Goal: Task Accomplishment & Management: Manage account settings

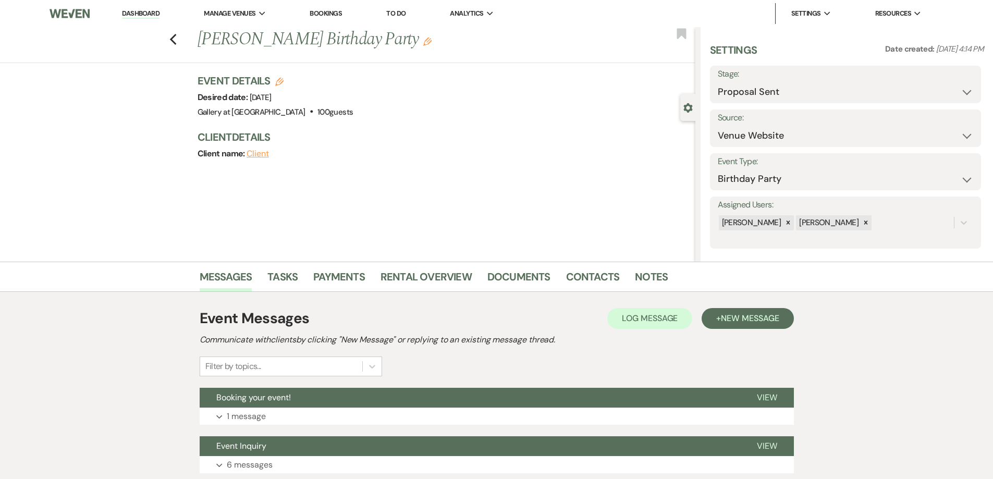
select select "6"
select select "5"
select select "4"
click at [151, 11] on link "Dashboard" at bounding box center [141, 14] width 38 height 10
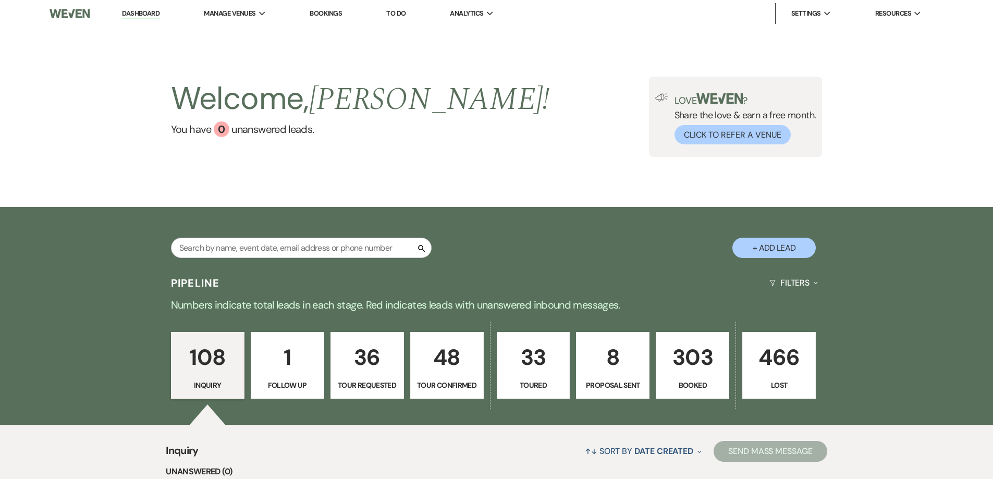
click at [259, 230] on div "Search + Add Lead" at bounding box center [496, 239] width 750 height 55
click at [269, 242] on input "text" at bounding box center [301, 248] width 261 height 20
type input "[PERSON_NAME]"
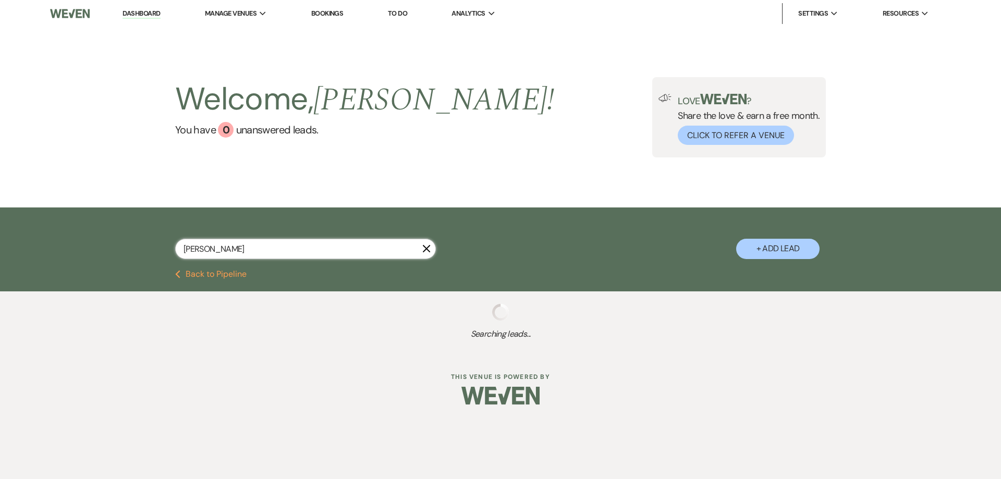
select select "4"
select select "6"
select select "5"
select select "2"
select select "8"
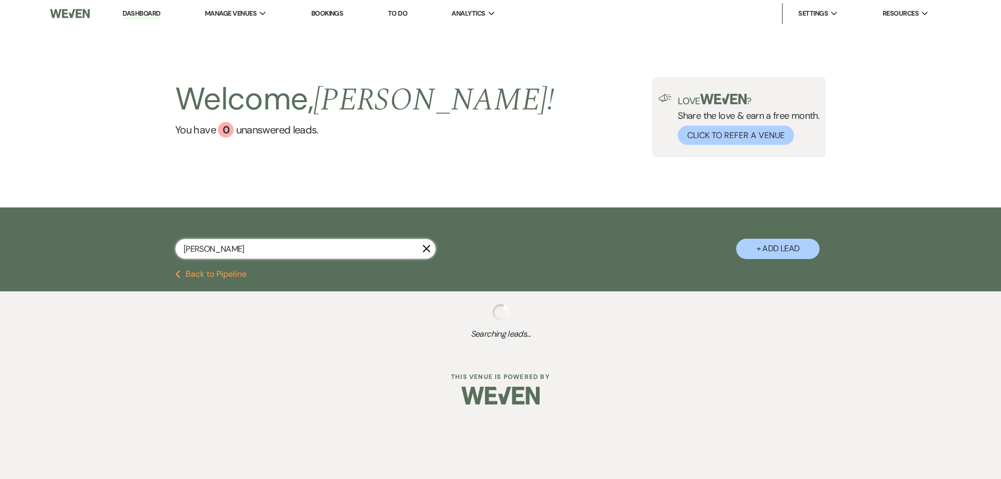
select select "4"
select select "8"
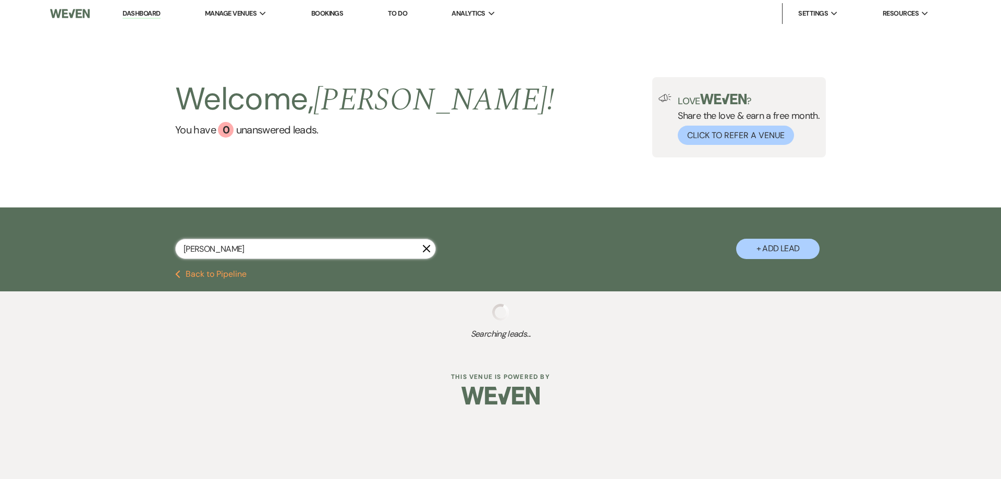
select select "8"
select select "5"
select select "8"
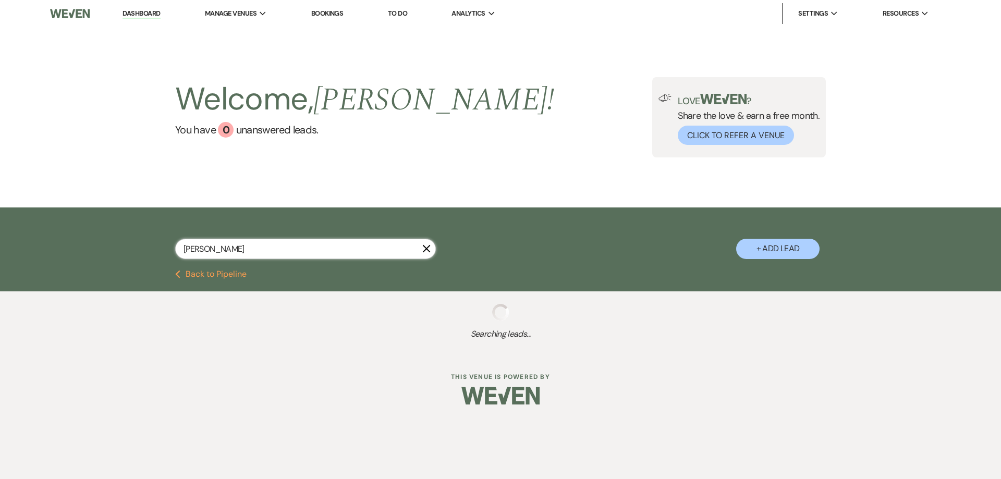
select select "8"
select select "6"
select select "8"
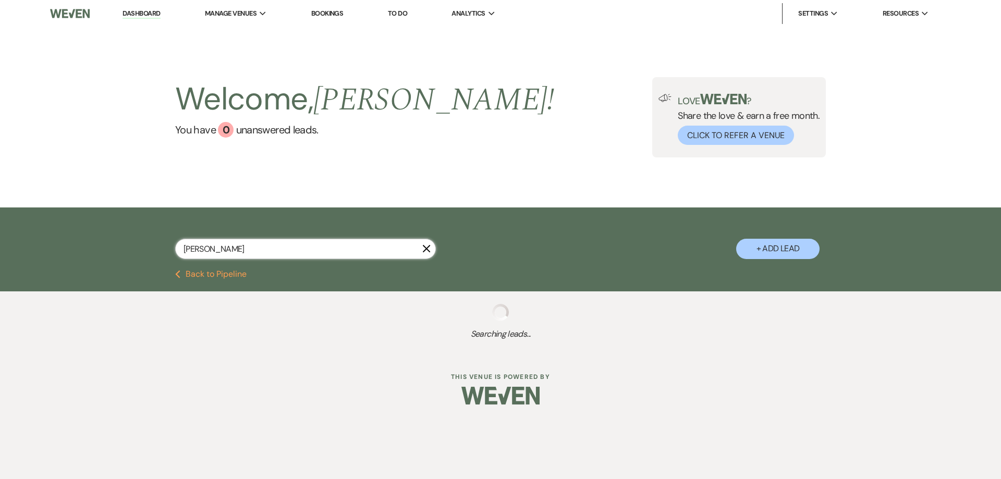
select select "4"
select select "8"
select select "4"
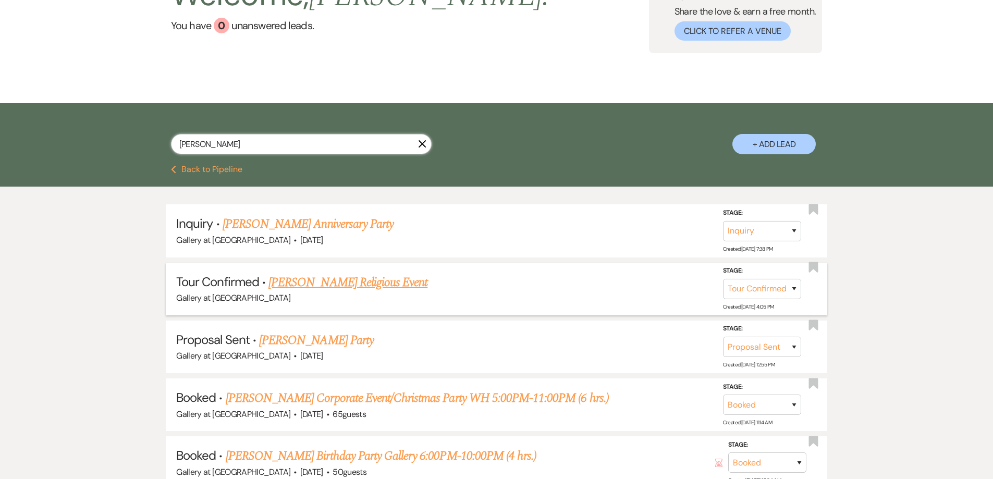
scroll to position [156, 0]
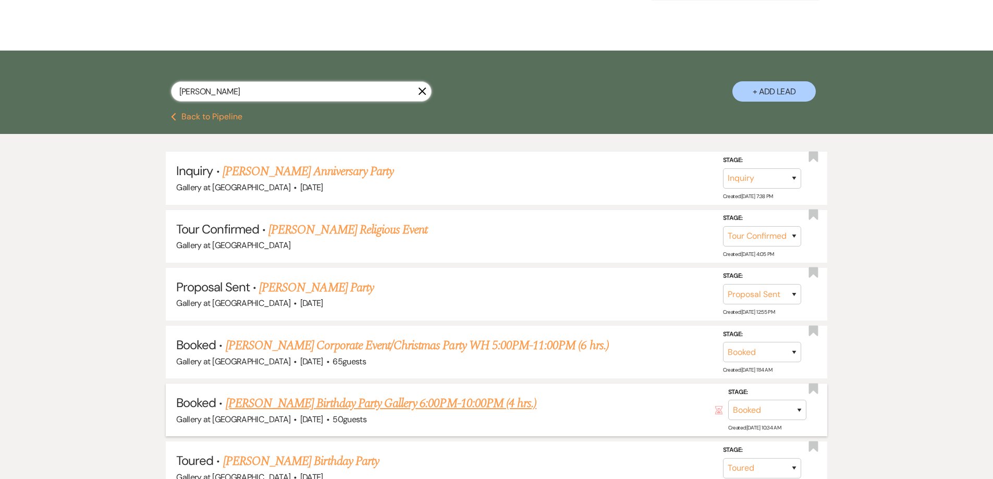
type input "[PERSON_NAME]"
click at [347, 395] on link "[PERSON_NAME] Birthday Party Gallery 6:00PM-10:00PM (4 hrs.)" at bounding box center [381, 403] width 311 height 19
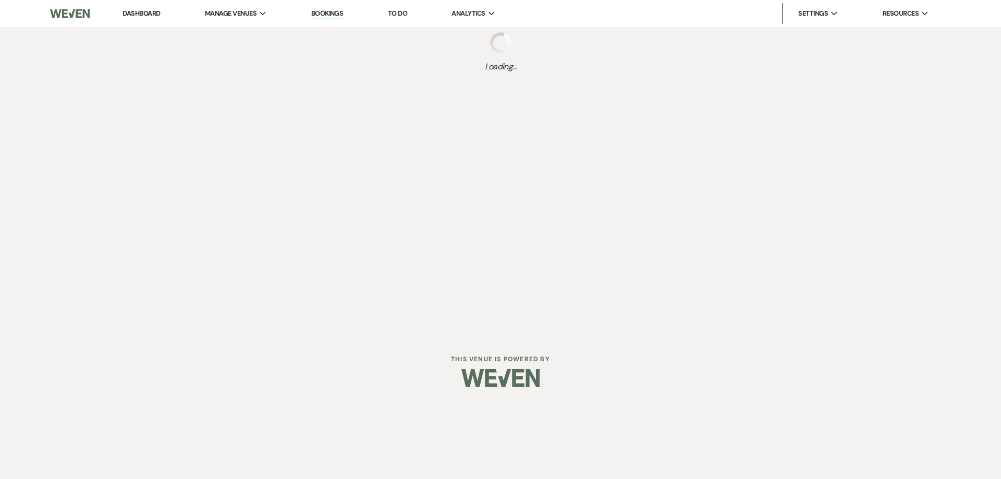
select select "5"
select select "4"
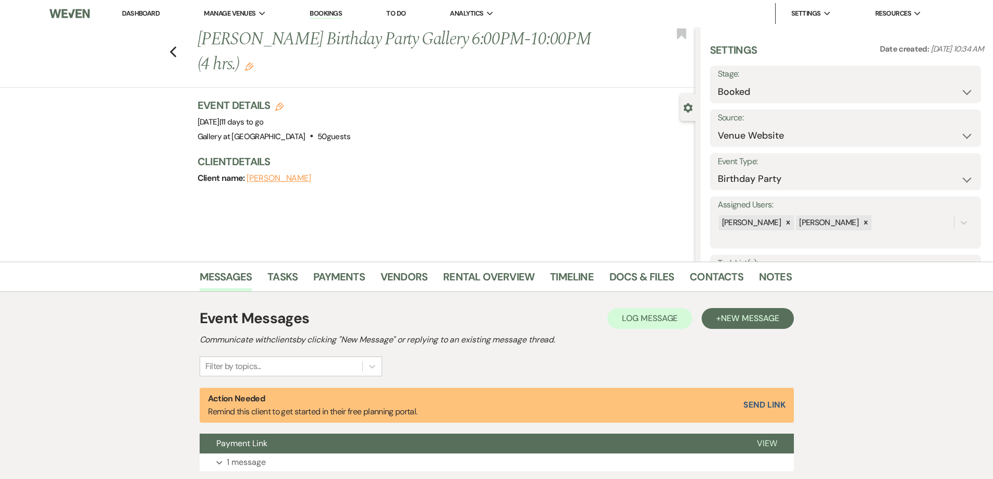
click at [253, 67] on icon "Edit" at bounding box center [249, 67] width 8 height 8
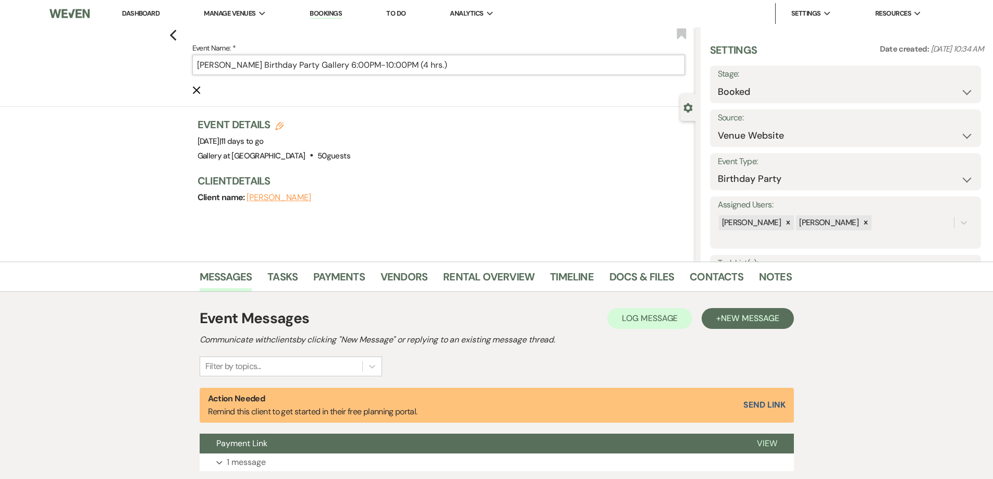
click at [491, 61] on input "[PERSON_NAME] Birthday Party Gallery 6:00PM-10:00PM (4 hrs.)" at bounding box center [438, 65] width 492 height 20
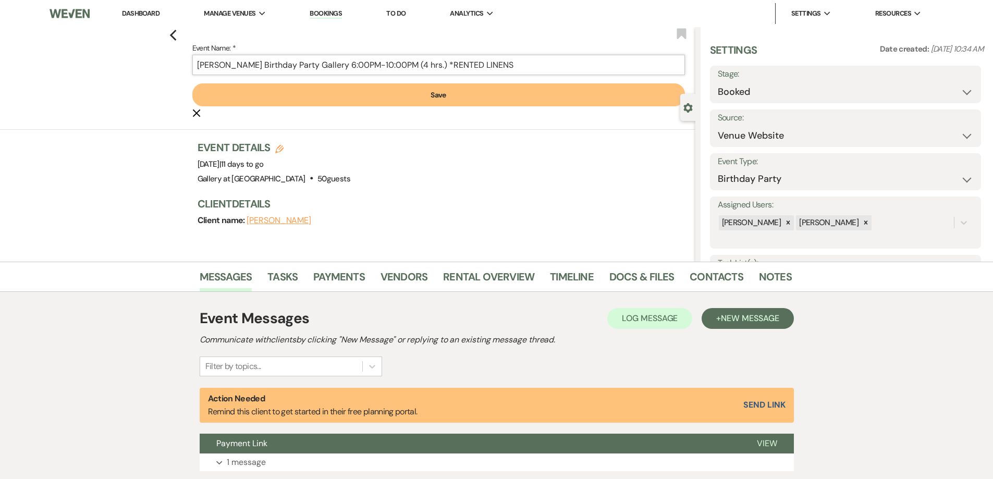
type input "[PERSON_NAME] Birthday Party Gallery 6:00PM-10:00PM (4 hrs.) *RENTED LINENS"
click at [498, 97] on button "Save" at bounding box center [438, 94] width 492 height 23
